Goal: Information Seeking & Learning: Learn about a topic

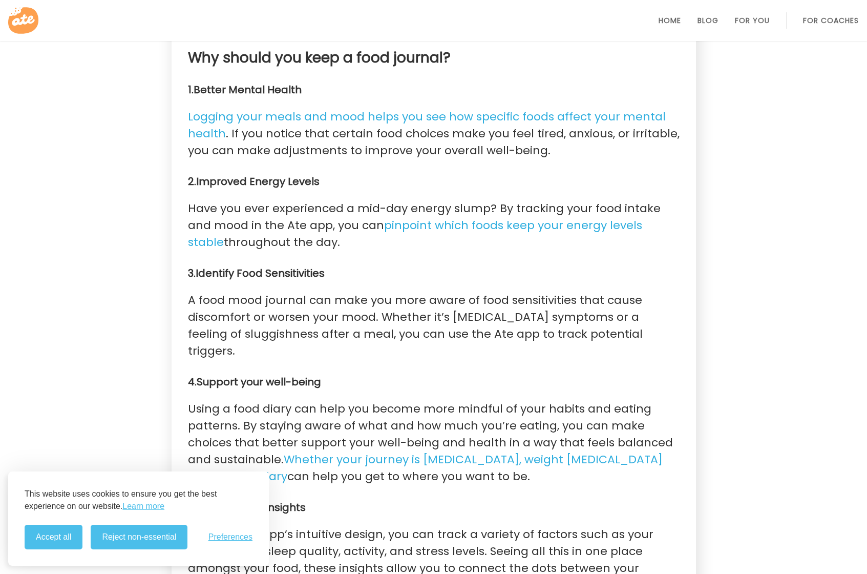
scroll to position [939, 0]
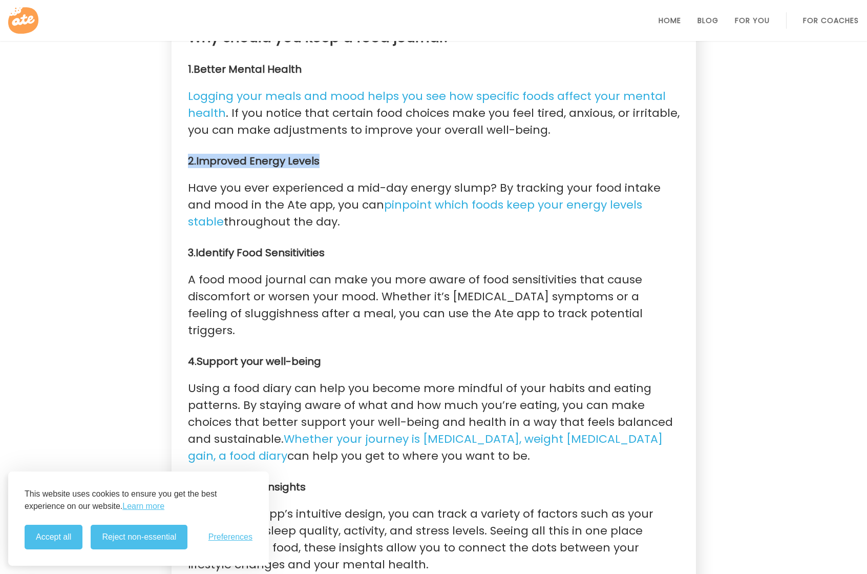
drag, startPoint x: 182, startPoint y: 145, endPoint x: 366, endPoint y: 142, distance: 183.4
drag, startPoint x: 173, startPoint y: 234, endPoint x: 382, endPoint y: 234, distance: 208.4
drag, startPoint x: 184, startPoint y: 322, endPoint x: 351, endPoint y: 320, distance: 166.4
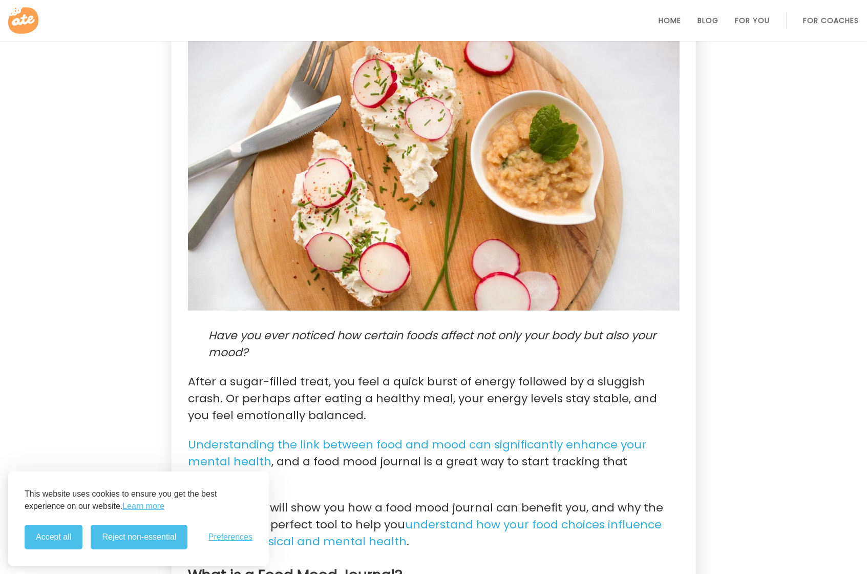
scroll to position [0, 0]
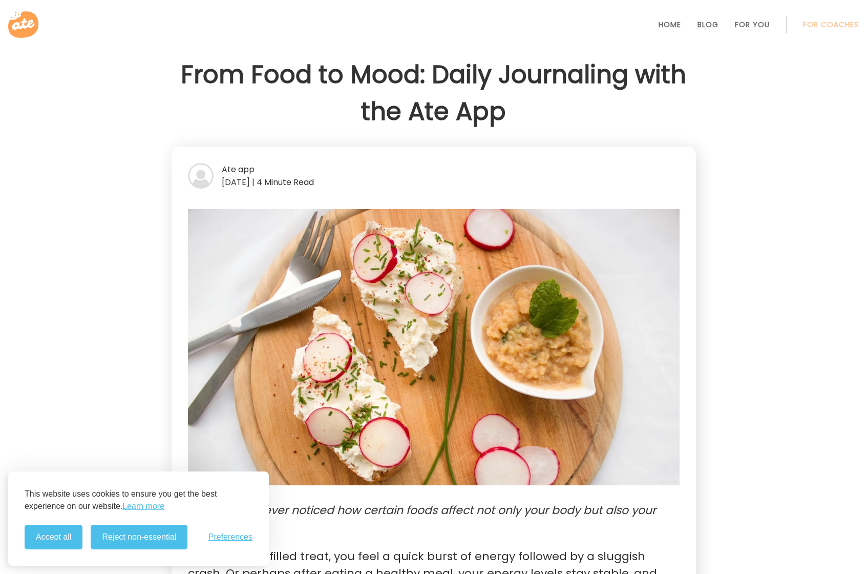
click at [24, 24] on icon at bounding box center [24, 24] width 33 height 33
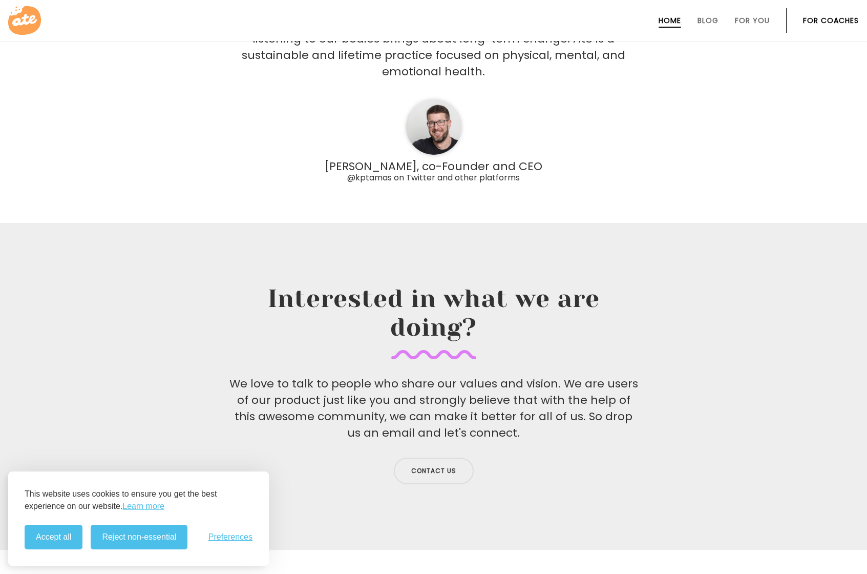
scroll to position [3355, 0]
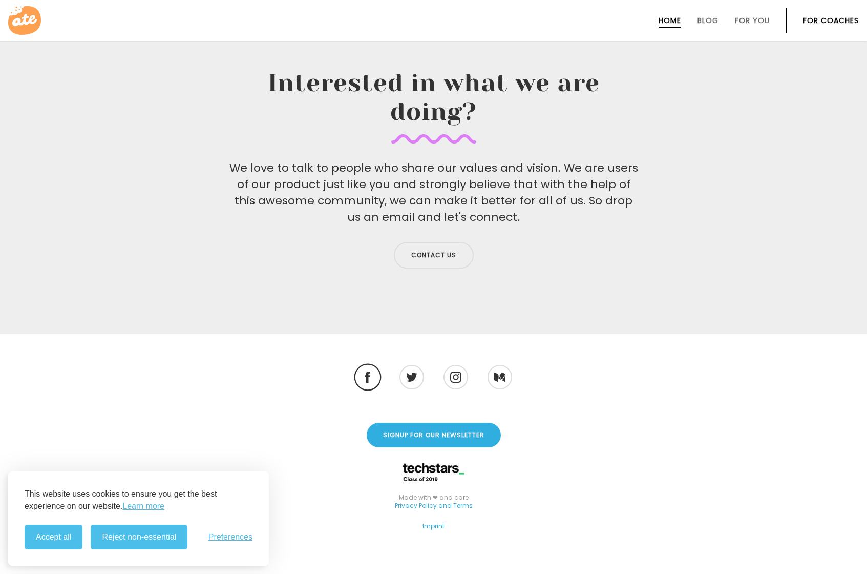
click at [370, 371] on img at bounding box center [368, 376] width 6 height 11
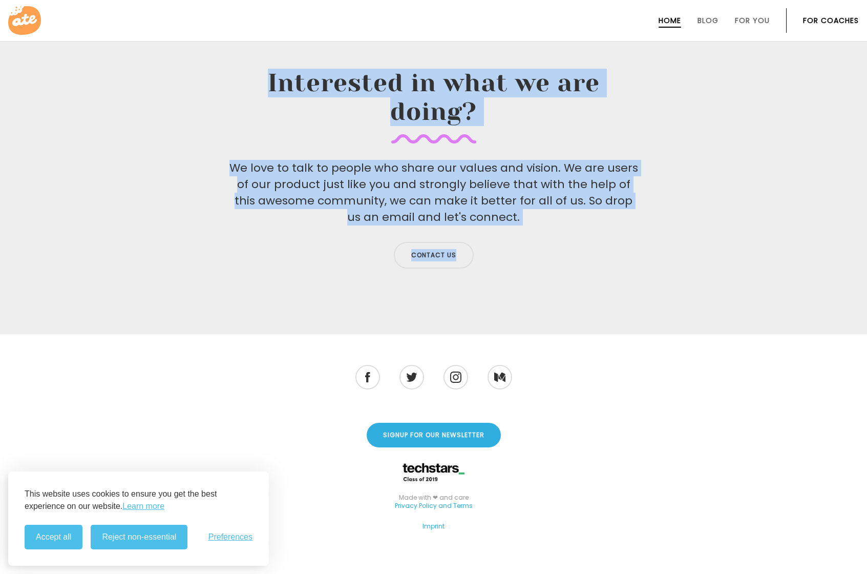
drag, startPoint x: 240, startPoint y: 60, endPoint x: 531, endPoint y: 224, distance: 333.2
click at [531, 224] on div "Interested in what we are doing? We love to talk to people who share our values…" at bounding box center [434, 171] width 410 height 204
click at [476, 160] on p "We love to talk to people who share our values and vision. We are users of our …" at bounding box center [434, 193] width 410 height 66
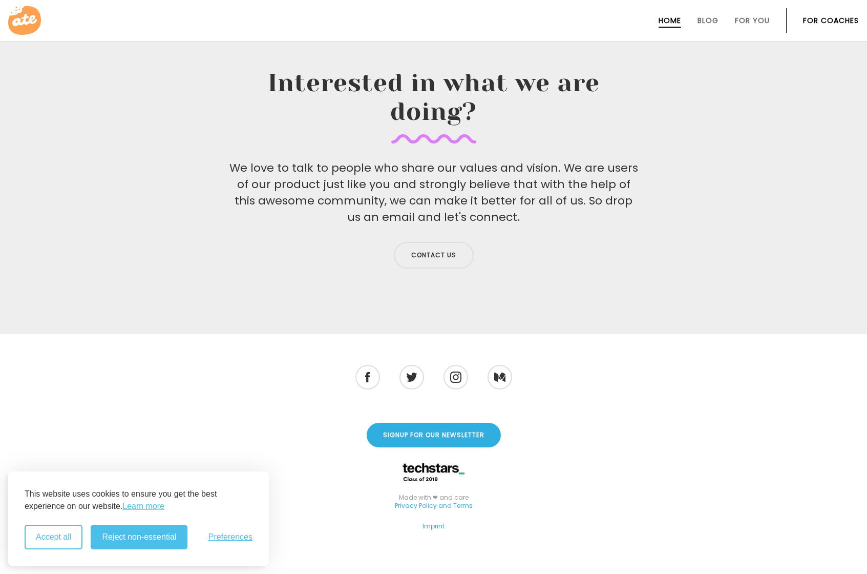
click at [53, 530] on button "Accept all" at bounding box center [54, 536] width 58 height 25
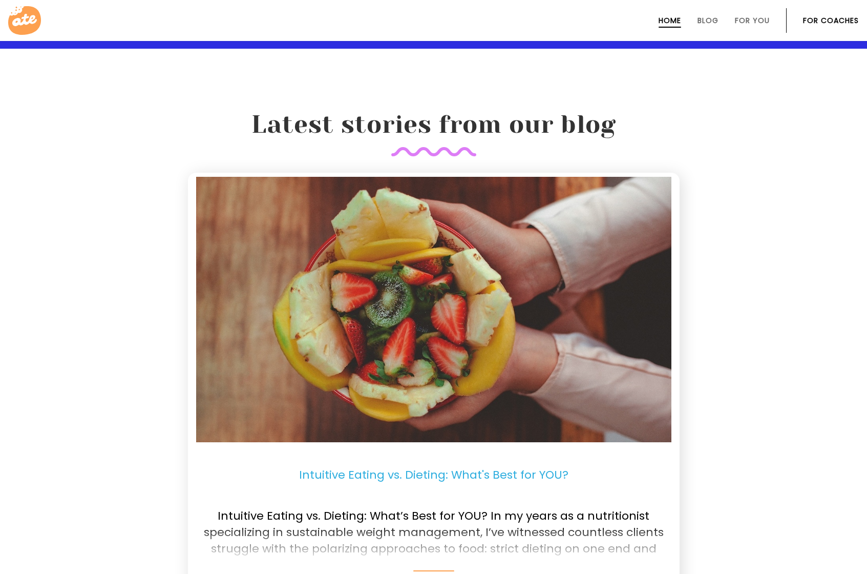
scroll to position [1991, 0]
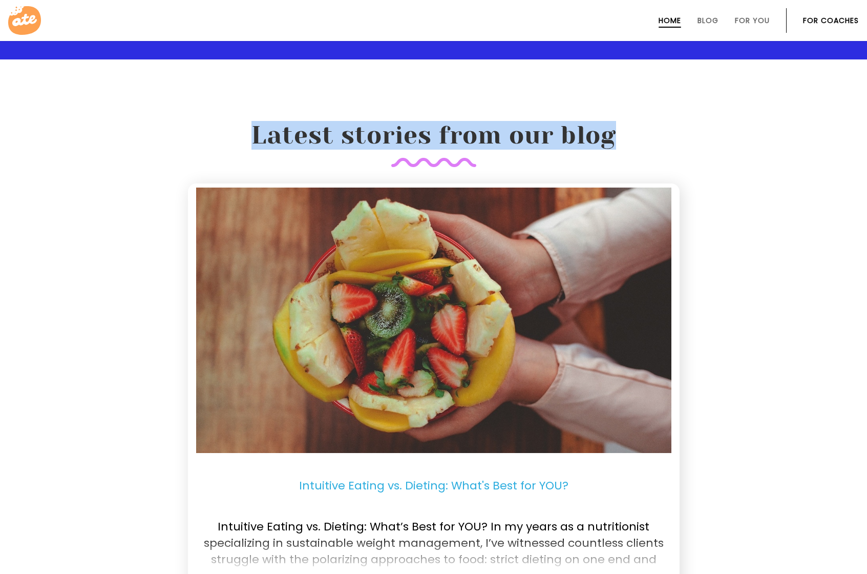
drag, startPoint x: 246, startPoint y: 138, endPoint x: 612, endPoint y: 131, distance: 366.2
click at [612, 131] on h2 "Latest stories from our blog" at bounding box center [434, 144] width 500 height 46
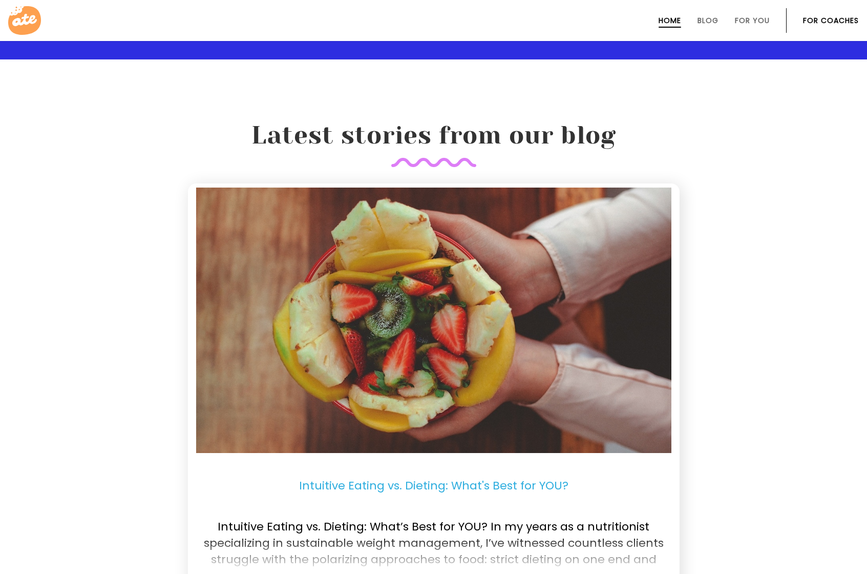
drag, startPoint x: 462, startPoint y: 137, endPoint x: 451, endPoint y: 145, distance: 13.9
click at [462, 137] on h2 "Latest stories from our blog" at bounding box center [434, 144] width 500 height 46
drag, startPoint x: 387, startPoint y: 164, endPoint x: 498, endPoint y: 163, distance: 110.6
click at [498, 163] on h2 "Latest stories from our blog" at bounding box center [434, 144] width 500 height 46
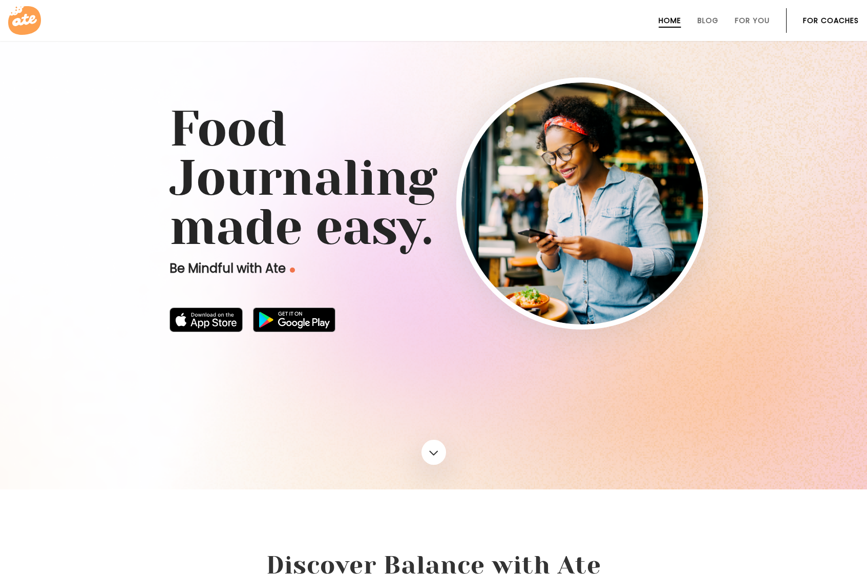
scroll to position [0, 0]
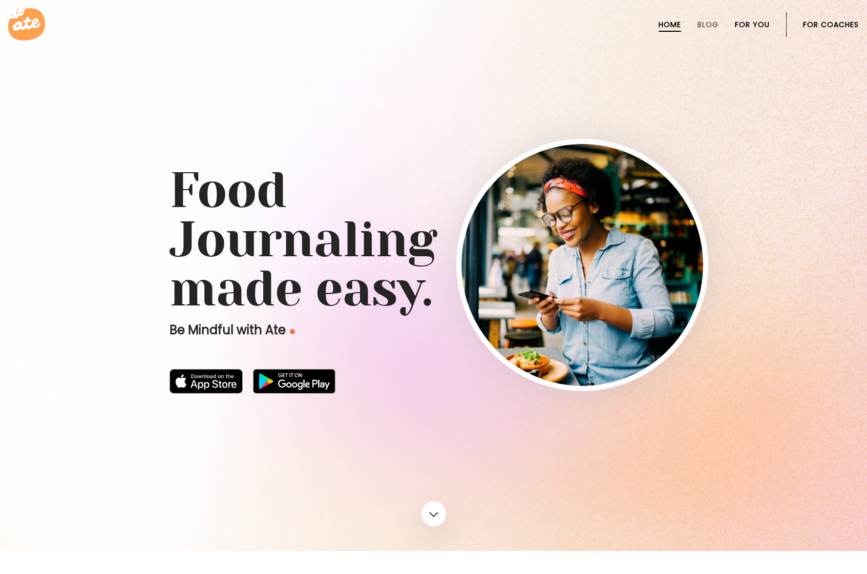
click at [758, 25] on link "For You" at bounding box center [752, 24] width 35 height 8
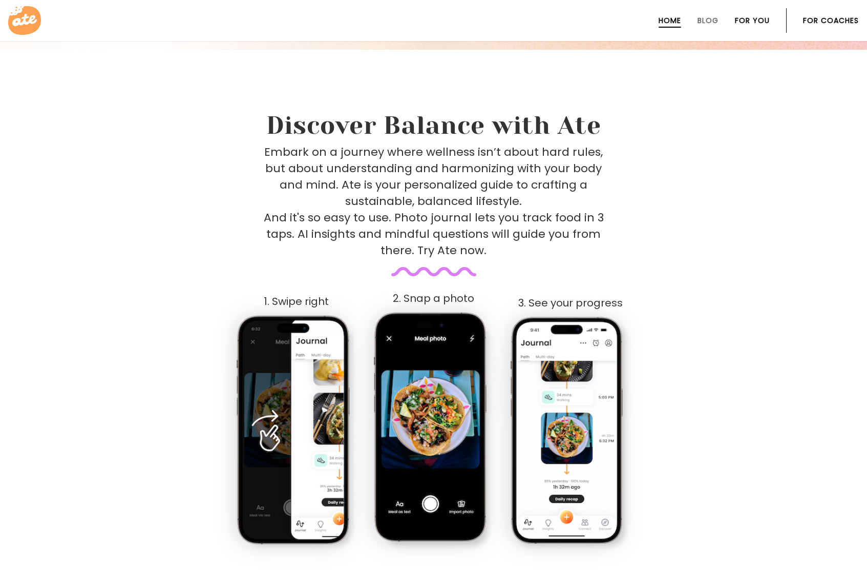
scroll to position [501, 0]
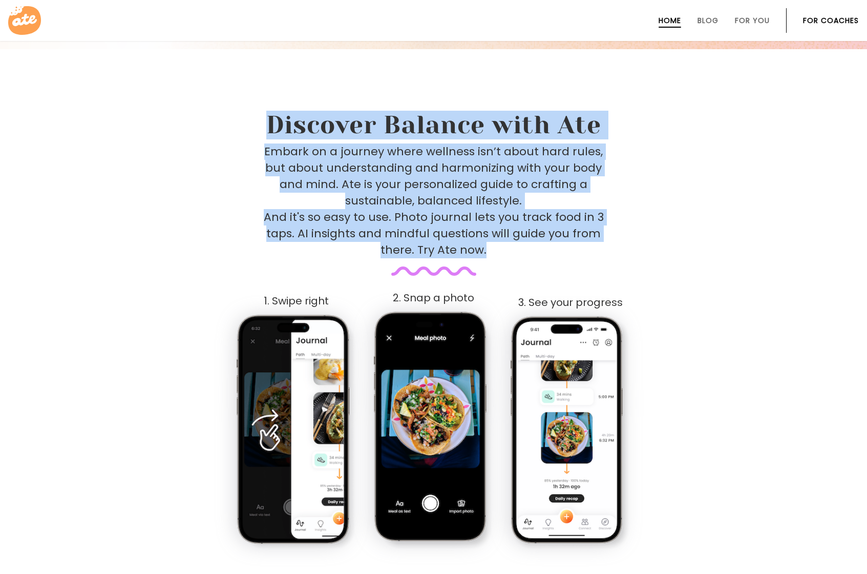
drag, startPoint x: 265, startPoint y: 126, endPoint x: 519, endPoint y: 269, distance: 291.0
click at [519, 269] on div "Discover Balance with Ate Embark on a journey where wellness isn’t about hard r…" at bounding box center [434, 333] width 524 height 444
click at [411, 180] on p "Embark on a journey where wellness isn’t about hard rules, but about understand…" at bounding box center [434, 200] width 340 height 115
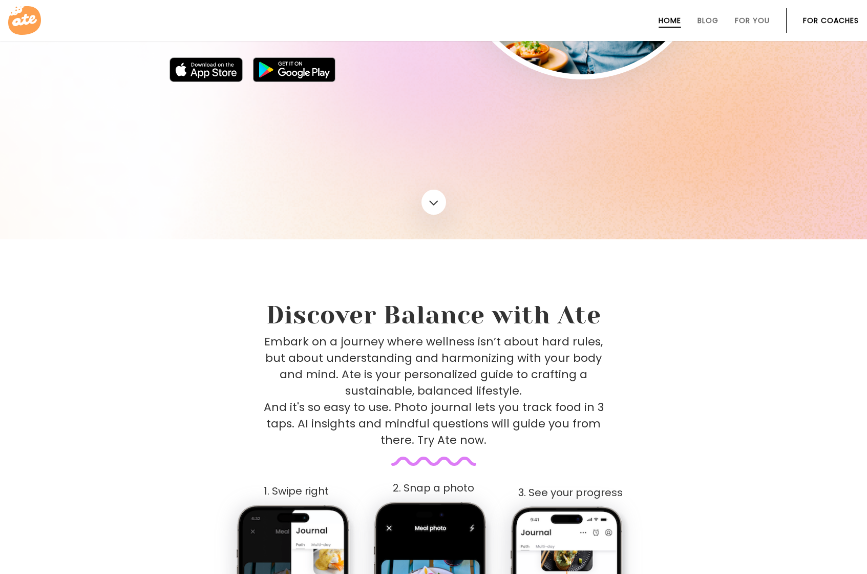
scroll to position [0, 0]
